Goal: Use online tool/utility: Utilize a website feature to perform a specific function

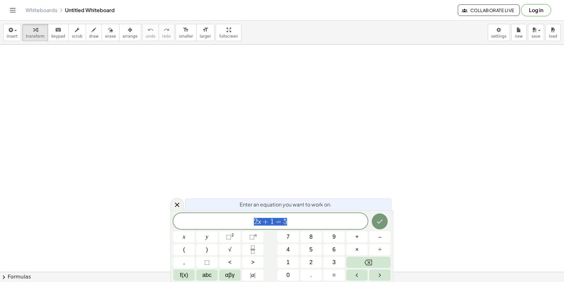
click at [301, 223] on span "2 x + 1 = 5" at bounding box center [270, 221] width 194 height 9
click at [382, 219] on icon "Done" at bounding box center [380, 222] width 8 height 8
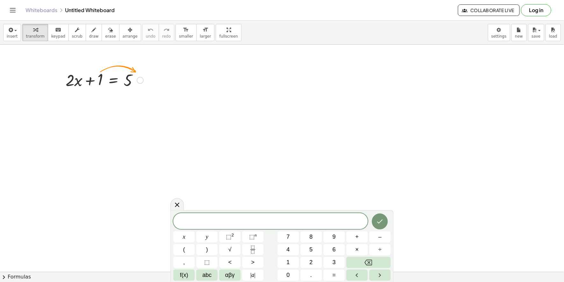
click at [125, 84] on div at bounding box center [104, 80] width 84 height 22
drag, startPoint x: 135, startPoint y: 82, endPoint x: 144, endPoint y: 76, distance: 11.0
click at [142, 77] on div at bounding box center [104, 80] width 84 height 22
click at [142, 80] on div at bounding box center [140, 80] width 7 height 7
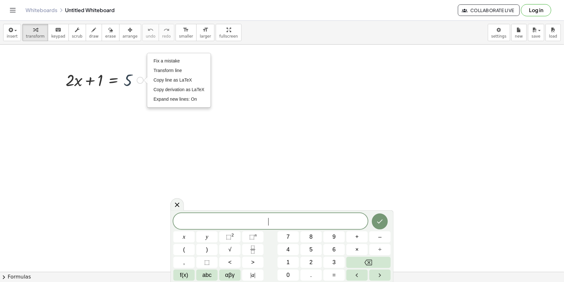
click at [133, 79] on div at bounding box center [104, 80] width 84 height 22
click at [129, 79] on div at bounding box center [104, 80] width 84 height 22
click at [128, 82] on div at bounding box center [104, 80] width 84 height 22
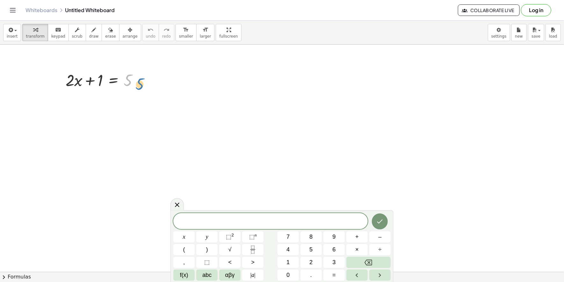
drag, startPoint x: 128, startPoint y: 82, endPoint x: 146, endPoint y: 82, distance: 17.5
click at [146, 82] on div at bounding box center [104, 80] width 84 height 22
click at [100, 81] on div at bounding box center [104, 80] width 84 height 22
click at [90, 79] on div at bounding box center [104, 80] width 84 height 22
click at [77, 79] on div at bounding box center [104, 80] width 84 height 22
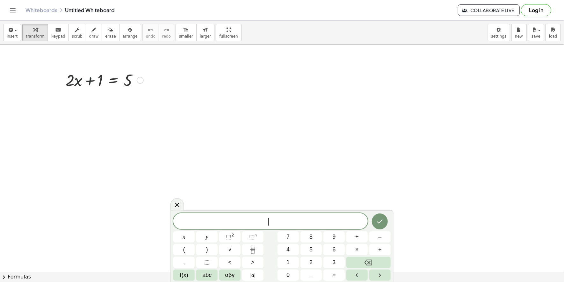
click at [78, 81] on div at bounding box center [104, 80] width 84 height 22
click at [90, 82] on div at bounding box center [104, 80] width 84 height 22
click at [70, 78] on div at bounding box center [104, 80] width 84 height 22
click at [72, 82] on div at bounding box center [104, 80] width 84 height 22
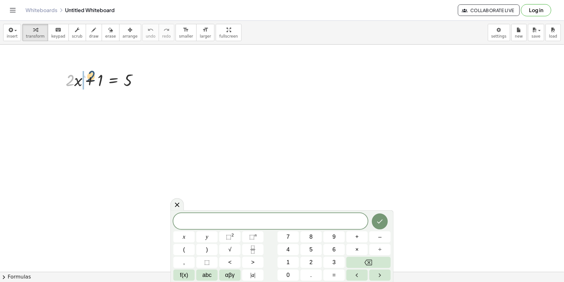
drag, startPoint x: 73, startPoint y: 82, endPoint x: 96, endPoint y: 77, distance: 24.3
click at [96, 77] on div at bounding box center [104, 80] width 84 height 22
drag, startPoint x: 68, startPoint y: 81, endPoint x: 87, endPoint y: 78, distance: 19.3
click at [87, 78] on div at bounding box center [104, 80] width 84 height 22
drag, startPoint x: 98, startPoint y: 104, endPoint x: 79, endPoint y: 104, distance: 18.8
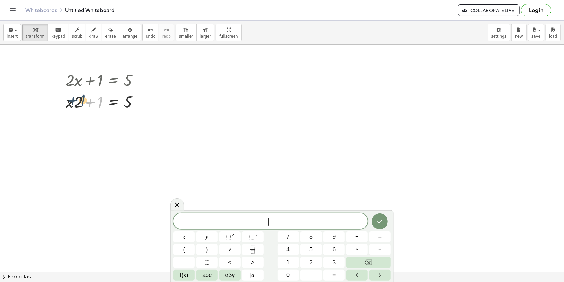
click at [79, 104] on div at bounding box center [104, 101] width 84 height 22
click at [105, 99] on div at bounding box center [104, 101] width 84 height 22
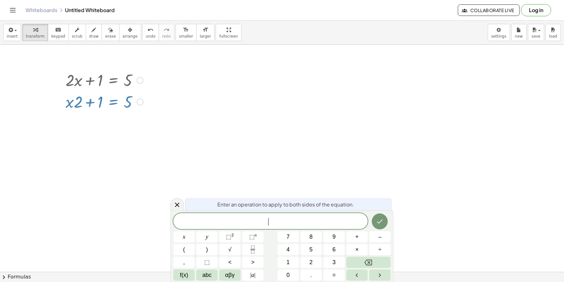
drag, startPoint x: 125, startPoint y: 101, endPoint x: 89, endPoint y: 96, distance: 35.8
click at [75, 95] on div at bounding box center [104, 101] width 84 height 22
drag, startPoint x: 126, startPoint y: 101, endPoint x: 121, endPoint y: 137, distance: 36.1
drag, startPoint x: 78, startPoint y: 104, endPoint x: 71, endPoint y: 129, distance: 26.0
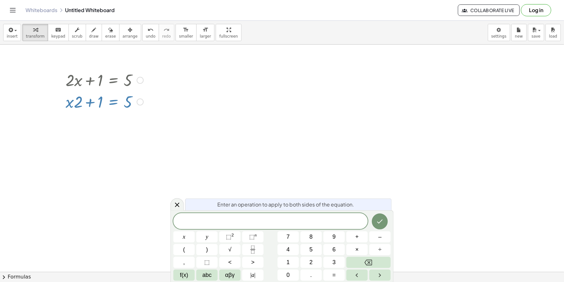
click at [77, 102] on div at bounding box center [104, 101] width 84 height 22
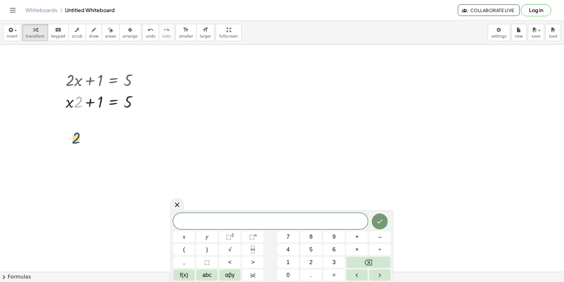
drag, startPoint x: 77, startPoint y: 104, endPoint x: 76, endPoint y: 144, distance: 40.1
drag, startPoint x: 100, startPoint y: 102, endPoint x: 26, endPoint y: 95, distance: 74.2
